Goal: Information Seeking & Learning: Learn about a topic

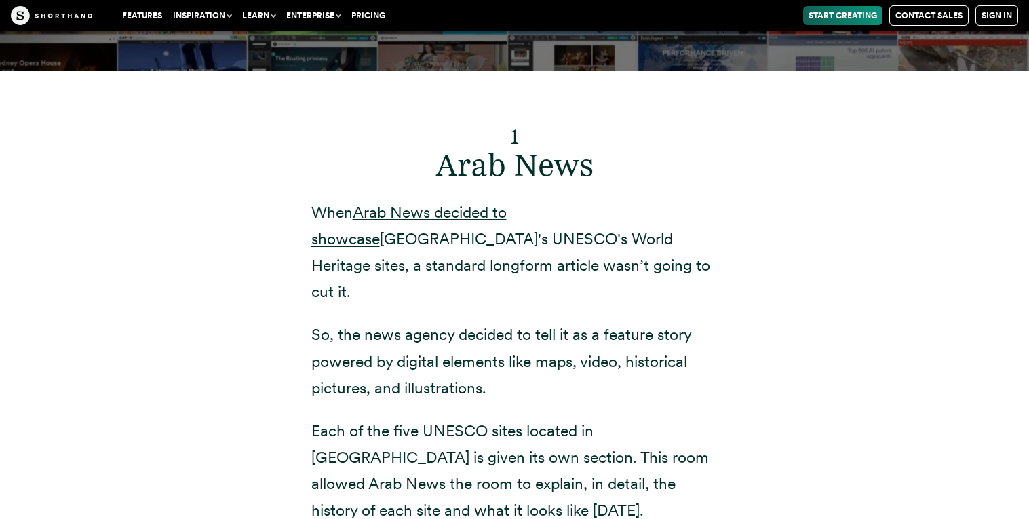
scroll to position [4948, 0]
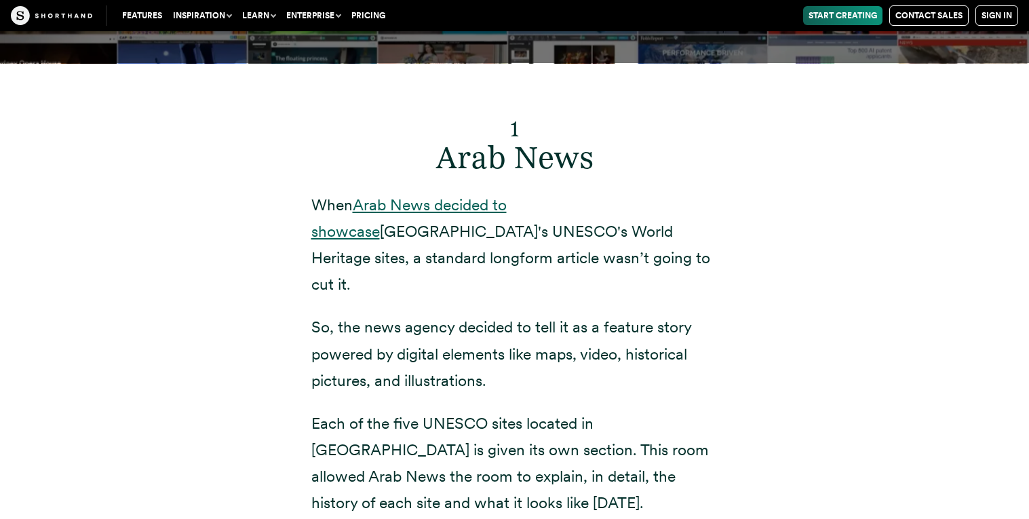
click at [507, 195] on link "Arab News decided to showcase" at bounding box center [408, 217] width 195 height 45
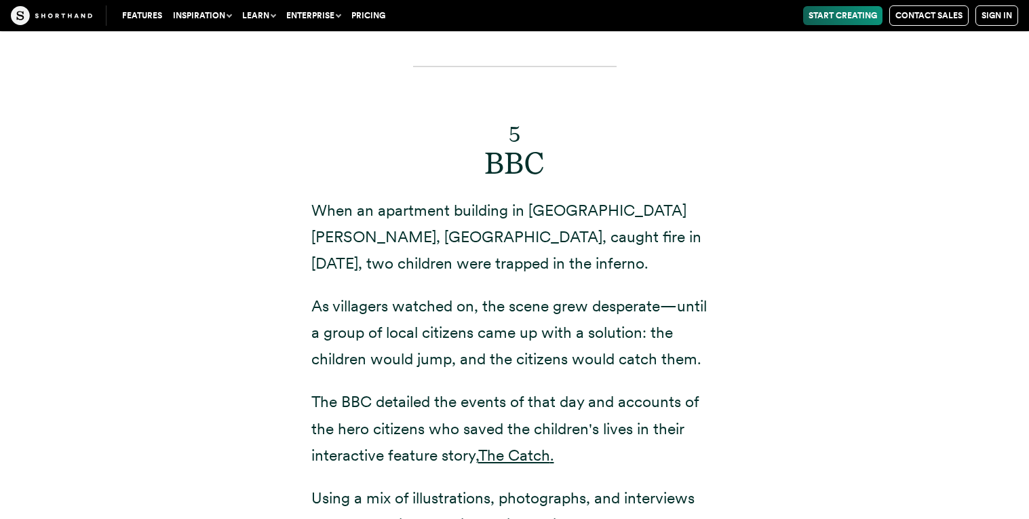
scroll to position [9733, 0]
click at [504, 388] on p "The BBC detailed the events of that day and accounts of the hero citizens who s…" at bounding box center [514, 427] width 407 height 79
click at [505, 445] on link "The Catch" at bounding box center [514, 454] width 72 height 19
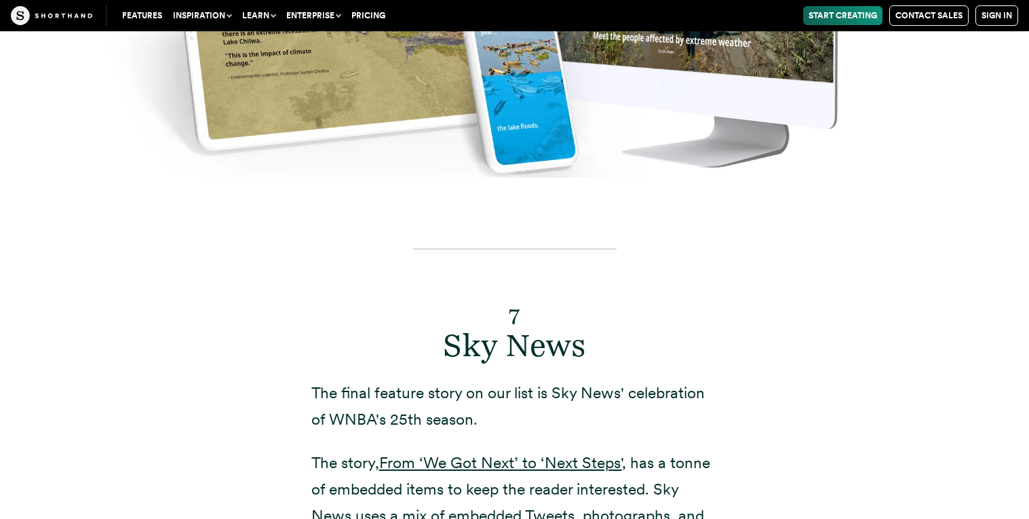
scroll to position [11837, 0]
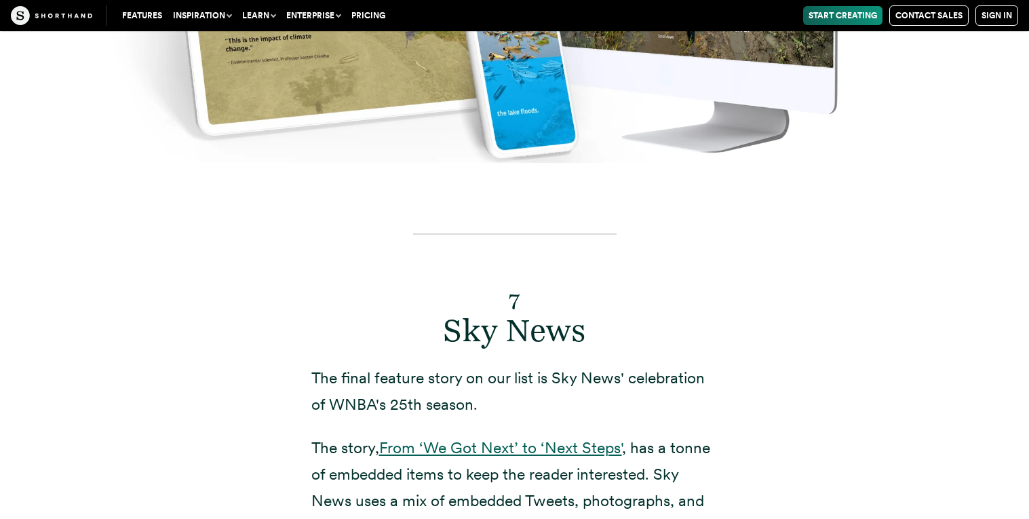
click at [541, 438] on link "From ‘We Got Next’ to ‘Next Steps'" at bounding box center [500, 447] width 243 height 19
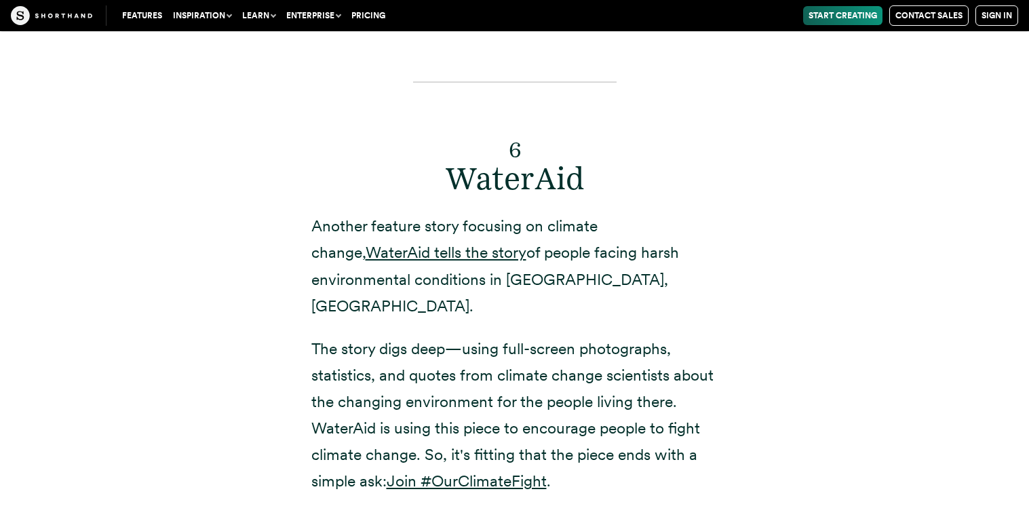
scroll to position [10975, 0]
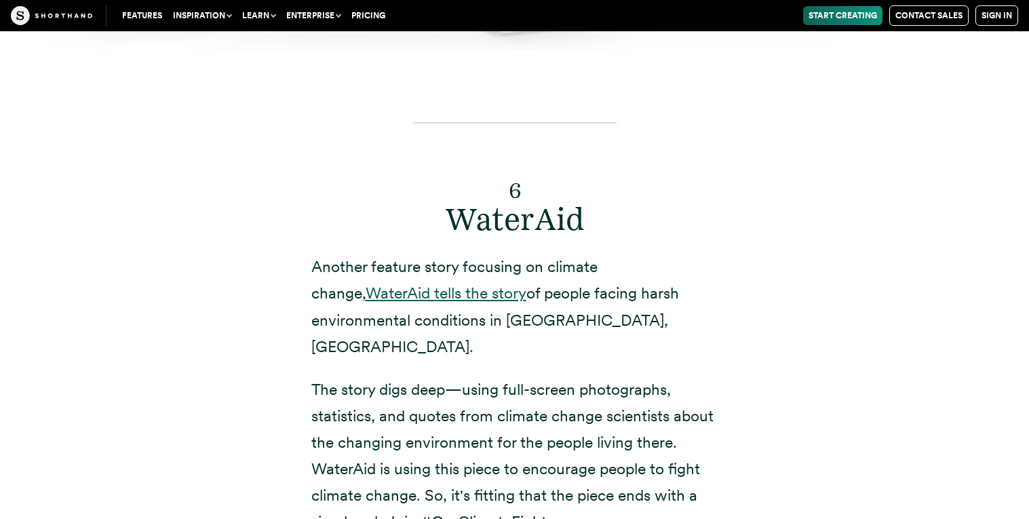
click at [414, 283] on link "WaterAid tells the story" at bounding box center [446, 292] width 161 height 19
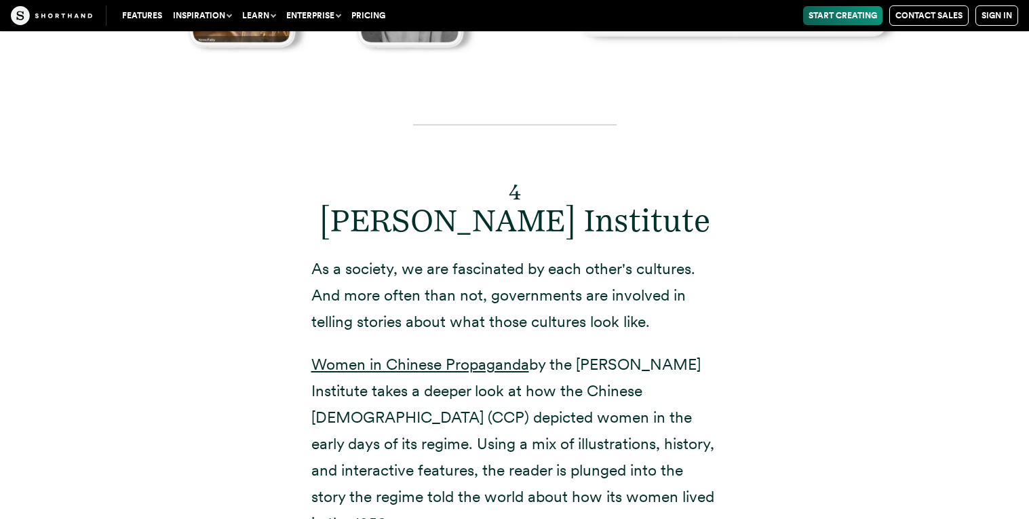
scroll to position [8299, 0]
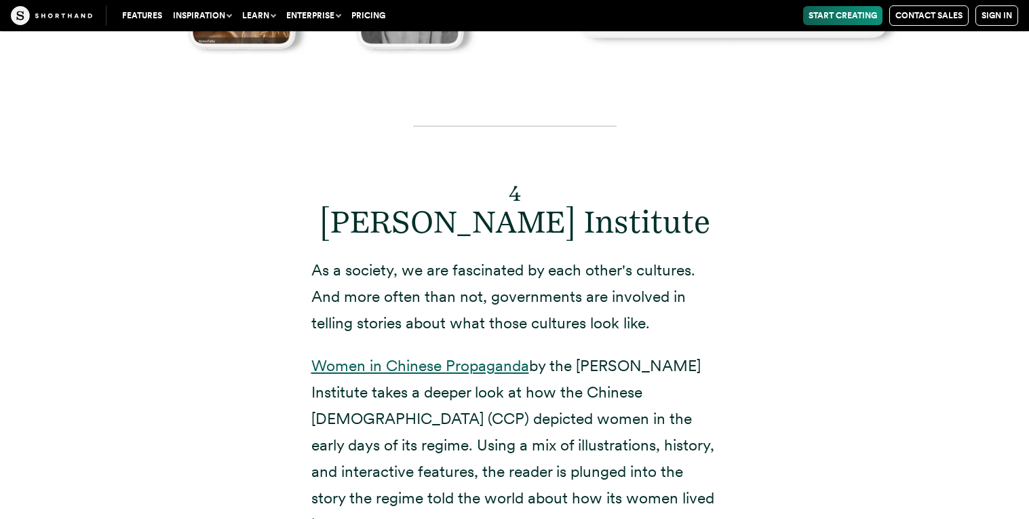
click at [448, 356] on link "Women in Chinese Propaganda" at bounding box center [420, 365] width 218 height 19
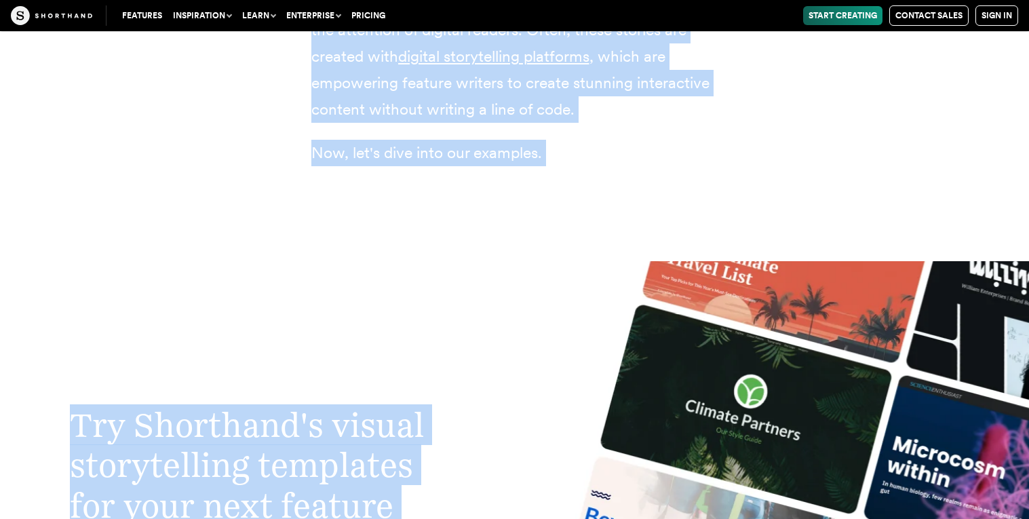
scroll to position [4065, 0]
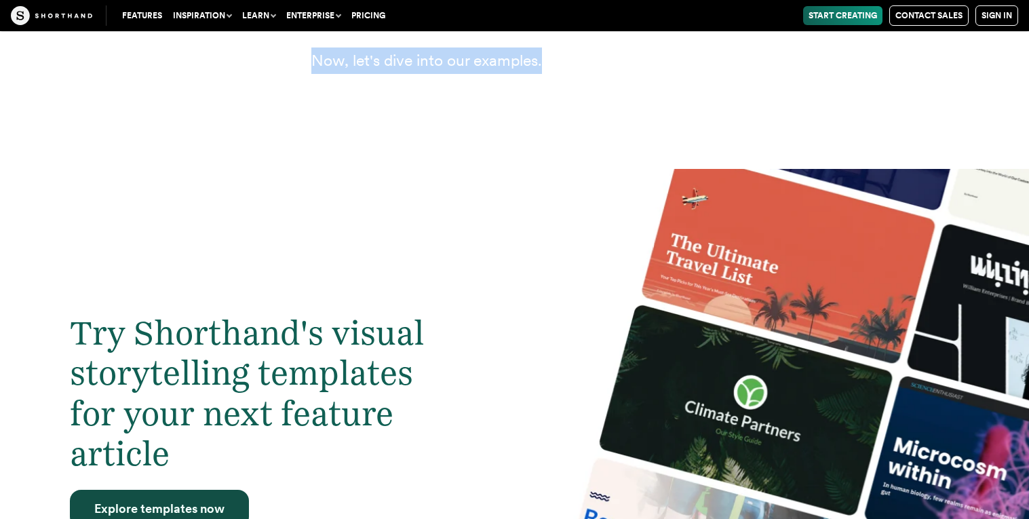
drag, startPoint x: 303, startPoint y: 408, endPoint x: 622, endPoint y: 56, distance: 474.3
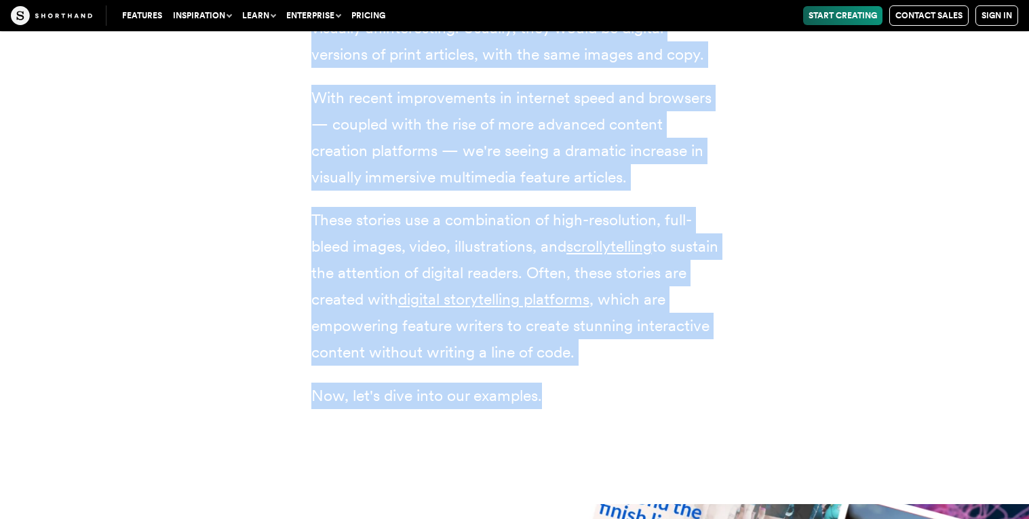
scroll to position [3727, 0]
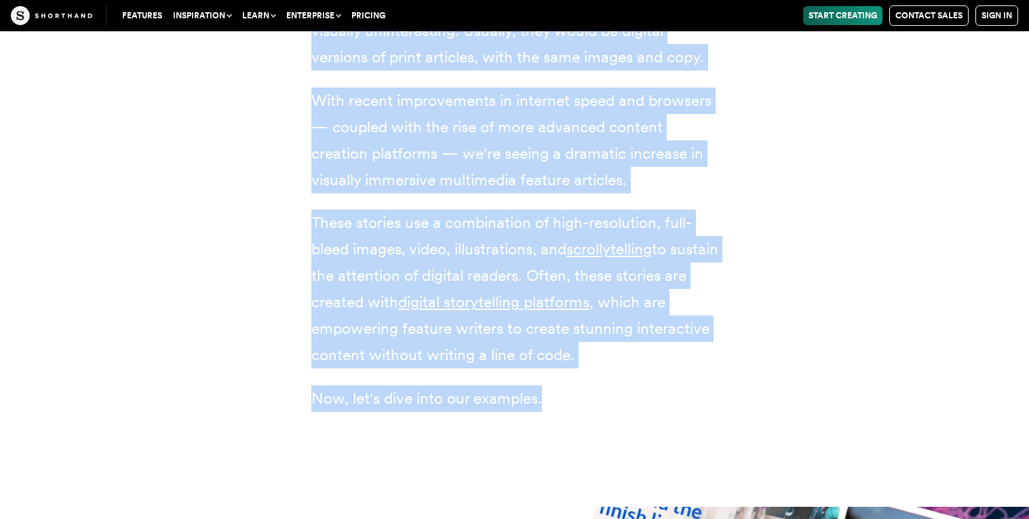
copy article "lore ips dol sitametc adipis el seddoei te inc utl etdol. Mag aliqu en admi ven…"
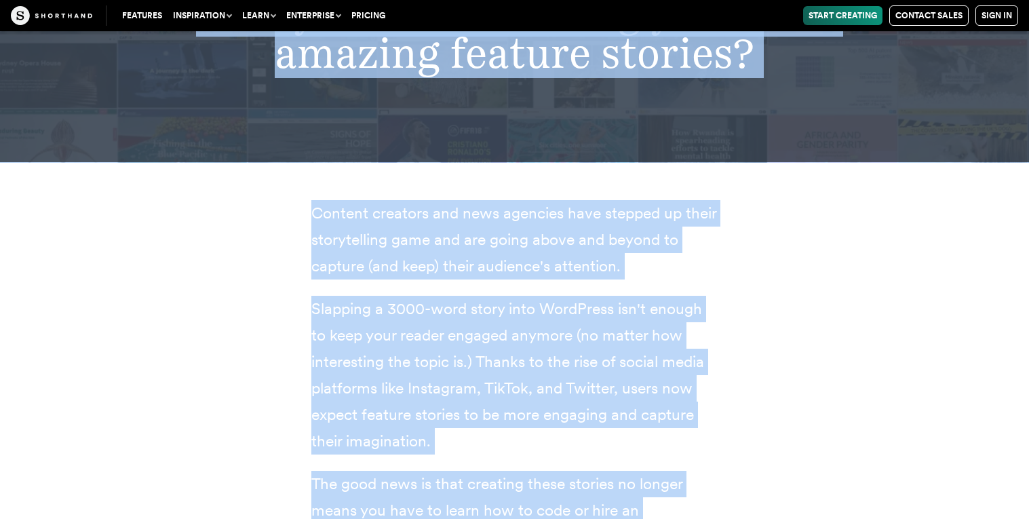
scroll to position [13233, 0]
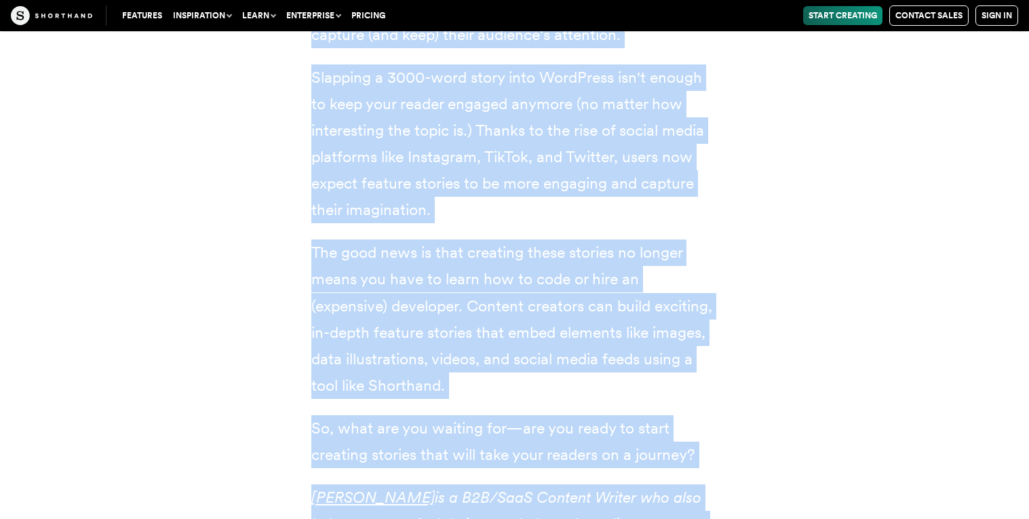
copy article "here are two dominant trends in content on the web today. The first is that con…"
click at [534, 488] on em "is a B2B/SaaS Content Writer who also helps start-ups fuel their growth through…" at bounding box center [508, 524] width 395 height 72
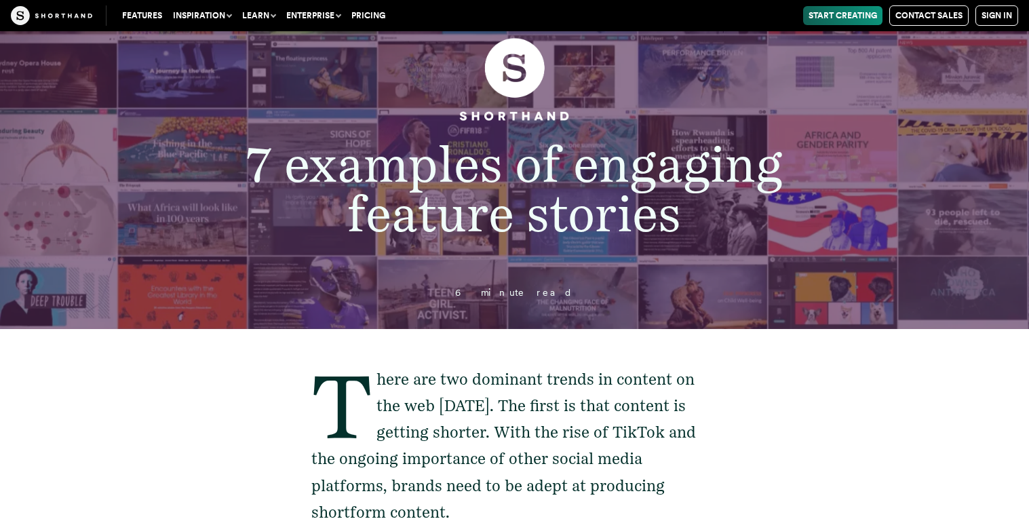
scroll to position [0, 0]
